Goal: Entertainment & Leisure: Consume media (video, audio)

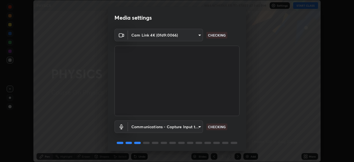
scroll to position [20, 0]
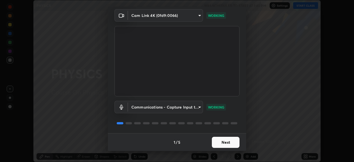
click at [231, 144] on button "Next" at bounding box center [226, 142] width 28 height 11
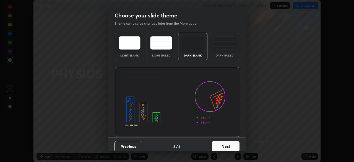
click at [231, 143] on button "Next" at bounding box center [226, 146] width 28 height 11
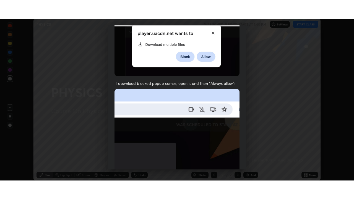
scroll to position [132, 0]
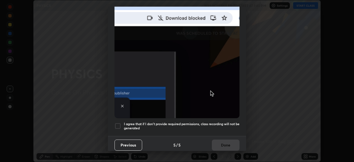
click at [120, 125] on div at bounding box center [117, 125] width 7 height 7
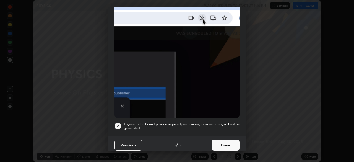
click at [220, 140] on button "Done" at bounding box center [226, 144] width 28 height 11
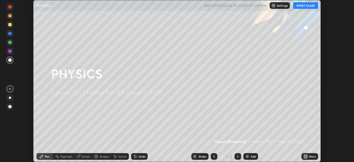
click at [311, 154] on div "More" at bounding box center [309, 156] width 17 height 7
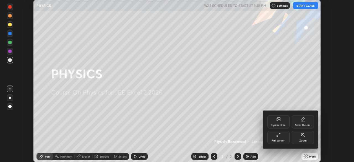
click at [284, 136] on div "Full screen" at bounding box center [278, 136] width 22 height 13
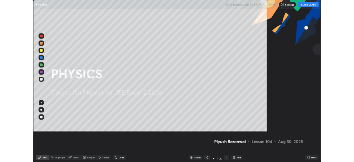
scroll to position [199, 354]
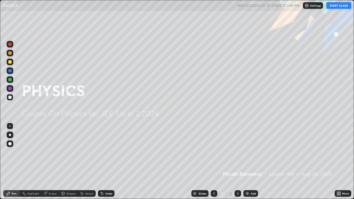
click at [334, 6] on button "START CLASS" at bounding box center [338, 5] width 25 height 7
click at [247, 161] on img at bounding box center [247, 193] width 4 height 4
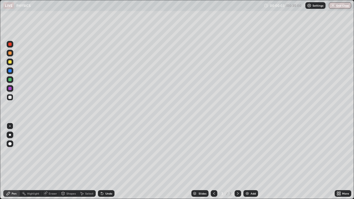
click at [212, 161] on icon at bounding box center [214, 193] width 4 height 4
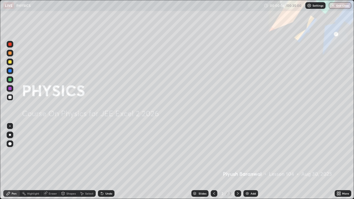
click at [11, 61] on div at bounding box center [9, 61] width 3 height 3
click at [252, 161] on div "Add" at bounding box center [250, 193] width 15 height 7
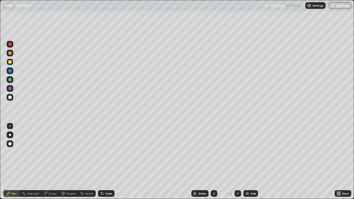
click at [10, 97] on div at bounding box center [9, 97] width 3 height 3
click at [51, 161] on div "Eraser" at bounding box center [53, 193] width 8 height 3
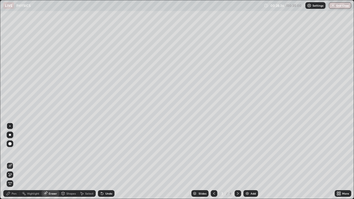
click at [54, 161] on div "Eraser" at bounding box center [53, 193] width 8 height 3
click at [13, 161] on div "Pen" at bounding box center [11, 193] width 17 height 7
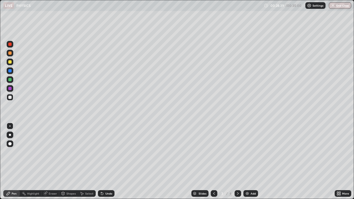
click at [10, 70] on div at bounding box center [9, 70] width 3 height 3
click at [11, 100] on div at bounding box center [10, 97] width 7 height 7
click at [341, 7] on button "End Class" at bounding box center [340, 5] width 22 height 7
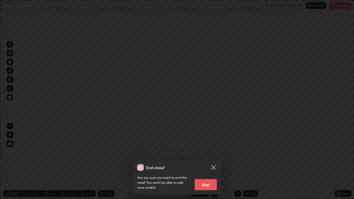
click at [202, 161] on button "End" at bounding box center [206, 184] width 22 height 11
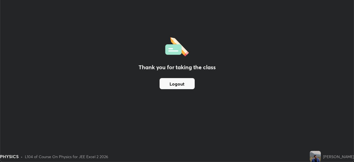
scroll to position [27484, 27292]
